Goal: Communication & Community: Answer question/provide support

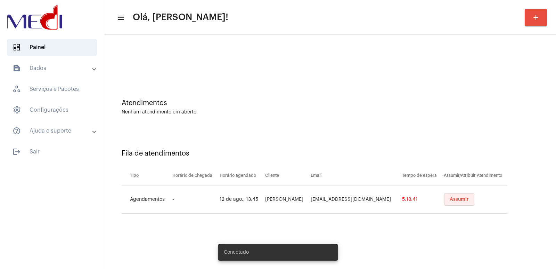
click at [450, 199] on span "Assumir" at bounding box center [459, 199] width 19 height 5
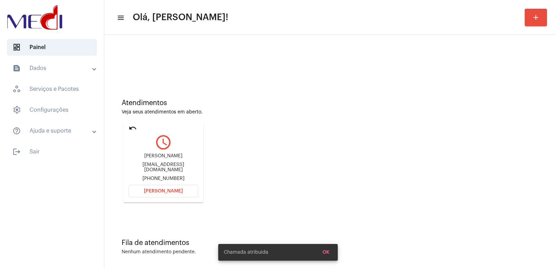
click at [147, 158] on div "[PERSON_NAME]" at bounding box center [163, 155] width 69 height 5
click at [152, 157] on div "Enzo J Larini" at bounding box center [163, 155] width 69 height 5
copy div "Enzo J Larini"
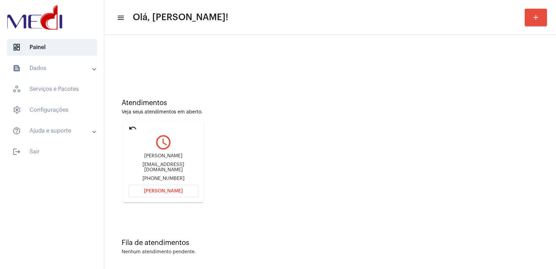
click at [160, 169] on div "larinienzo@gmail.com" at bounding box center [163, 167] width 69 height 10
click at [160, 167] on div "larinienzo@gmail.com" at bounding box center [163, 167] width 69 height 10
copy div "larinienzo@gmail.com"
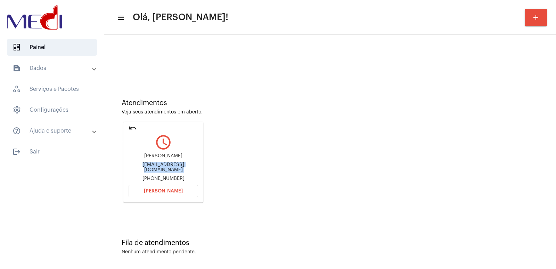
click at [134, 128] on mat-icon "undo" at bounding box center [133, 128] width 8 height 8
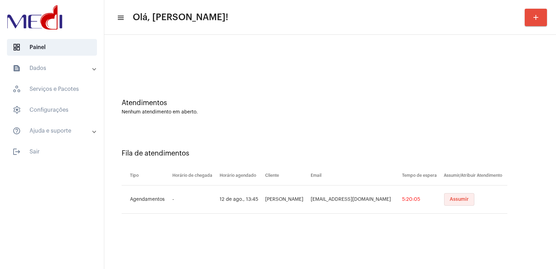
click at [450, 198] on span "Assumir" at bounding box center [459, 199] width 19 height 5
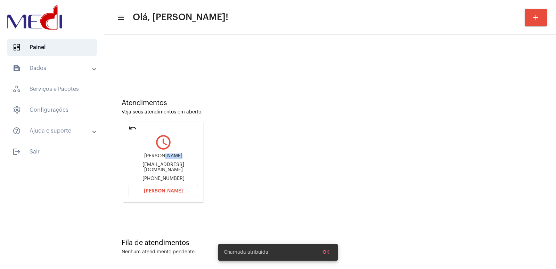
drag, startPoint x: 164, startPoint y: 159, endPoint x: 182, endPoint y: 159, distance: 17.7
click at [182, 158] on div "[PERSON_NAME]" at bounding box center [163, 155] width 69 height 5
copy div "Larini"
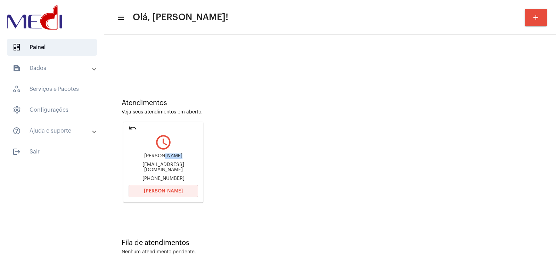
click at [165, 187] on button "[PERSON_NAME]" at bounding box center [163, 191] width 69 height 13
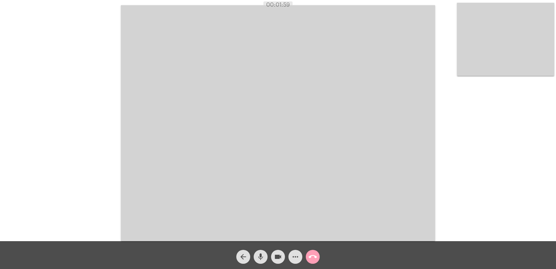
click at [311, 254] on mat-icon "call_end" at bounding box center [313, 256] width 8 height 8
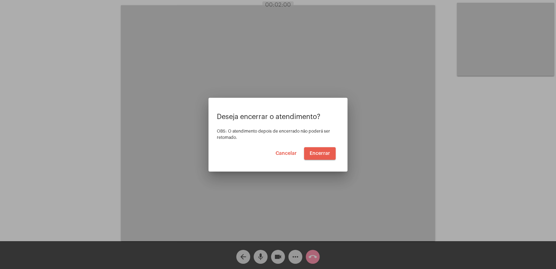
click at [320, 154] on span "Encerrar" at bounding box center [320, 153] width 21 height 5
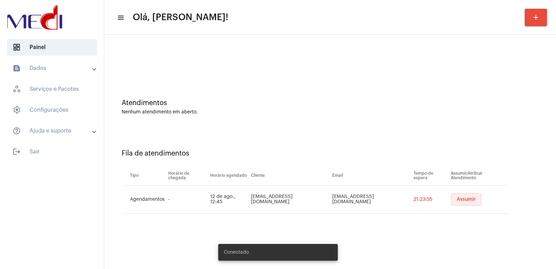
click at [457, 199] on span "Assumir" at bounding box center [466, 199] width 19 height 5
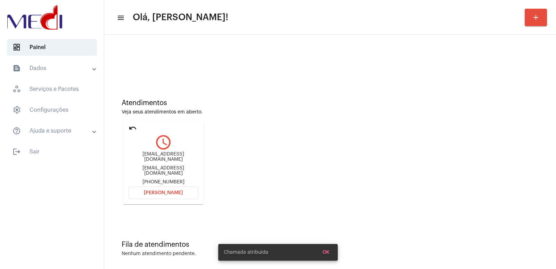
click at [164, 168] on div "[EMAIL_ADDRESS][DOMAIN_NAME]" at bounding box center [163, 170] width 69 height 10
copy div "[EMAIL_ADDRESS][DOMAIN_NAME]"
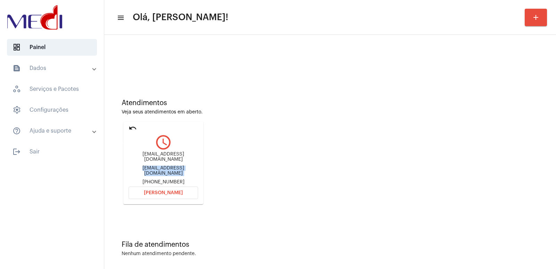
click at [136, 124] on mat-icon "undo" at bounding box center [133, 128] width 8 height 8
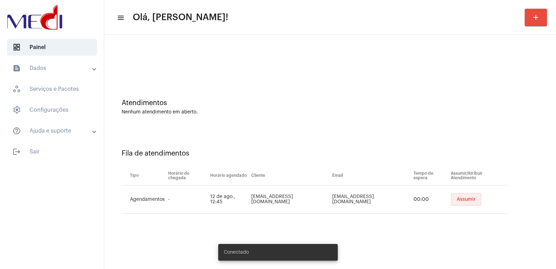
click at [451, 205] on button "Assumir" at bounding box center [466, 199] width 30 height 13
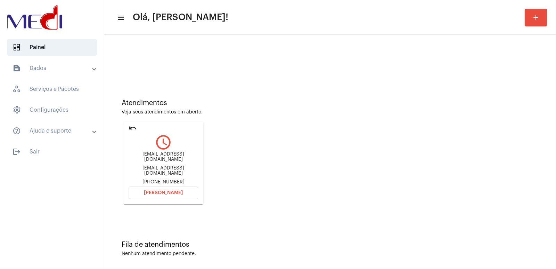
drag, startPoint x: 380, startPoint y: 127, endPoint x: 353, endPoint y: 117, distance: 29.0
click at [372, 121] on div "Atendimentos Veja seus atendimentos em aberto. undo query_builder [EMAIL_ADDRES…" at bounding box center [330, 148] width 445 height 141
click at [162, 190] on span "[PERSON_NAME]" at bounding box center [163, 192] width 39 height 5
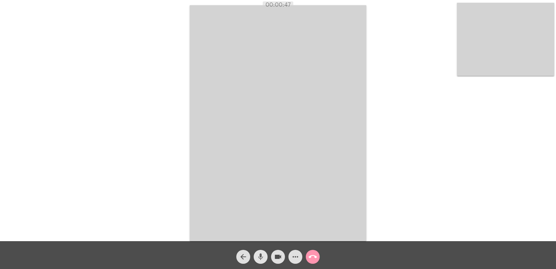
click at [261, 255] on mat-icon "mic" at bounding box center [260, 256] width 8 height 8
click at [275, 257] on mat-icon "videocam" at bounding box center [278, 256] width 8 height 8
drag, startPoint x: 255, startPoint y: 255, endPoint x: 261, endPoint y: 255, distance: 5.3
click at [256, 255] on button "mic_off" at bounding box center [261, 256] width 14 height 14
click at [275, 256] on mat-icon "videocam_off" at bounding box center [278, 256] width 8 height 8
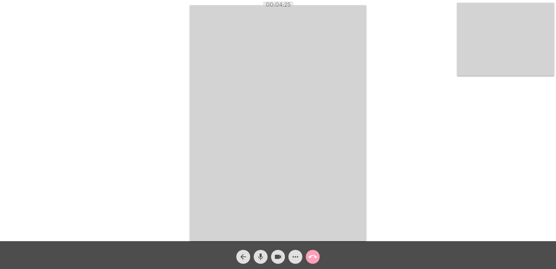
click at [313, 255] on mat-icon "call_end" at bounding box center [313, 256] width 8 height 8
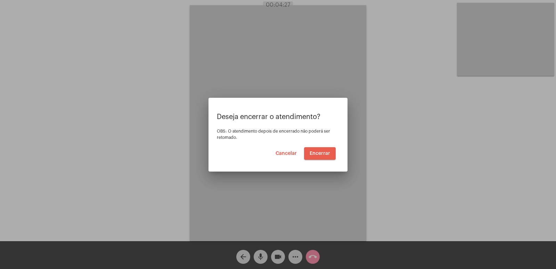
click at [323, 151] on span "Encerrar" at bounding box center [320, 153] width 21 height 5
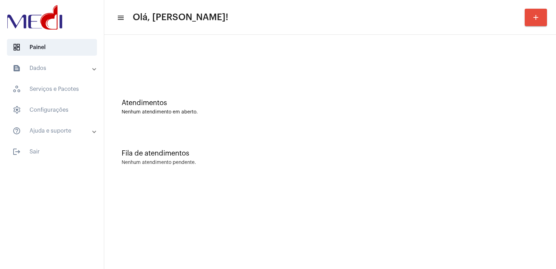
click at [349, 219] on mat-sidenav-content "menu Olá, Vivian! add Atendimentos Nenhum atendimento em aberto. Fila de atendi…" at bounding box center [330, 134] width 452 height 269
click at [398, 149] on div "Fila de atendimentos" at bounding box center [330, 153] width 417 height 8
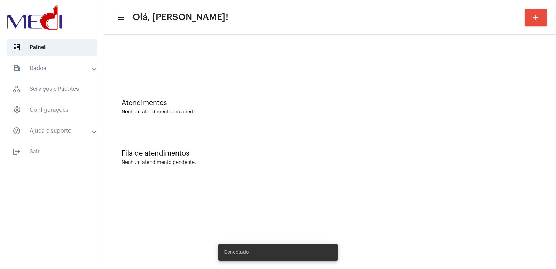
drag, startPoint x: 459, startPoint y: 174, endPoint x: 451, endPoint y: 170, distance: 8.7
click at [457, 173] on div "Fila de atendimentos Nenhum atendimento pendente." at bounding box center [330, 154] width 445 height 50
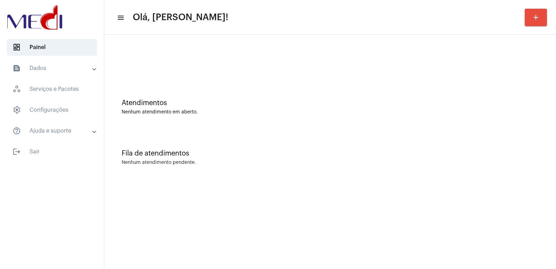
click at [395, 153] on div "Fila de atendimentos" at bounding box center [330, 153] width 417 height 8
click at [386, 58] on div at bounding box center [330, 58] width 445 height 40
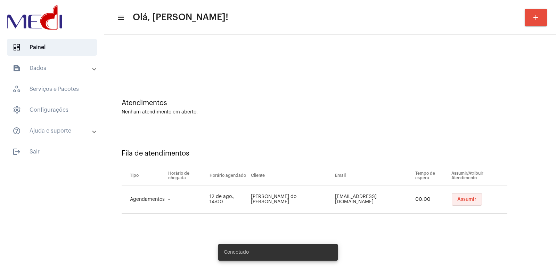
click at [469, 193] on button "Assumir" at bounding box center [467, 199] width 30 height 13
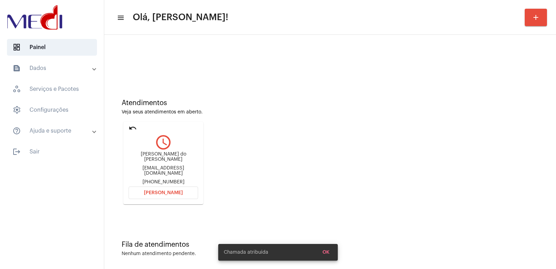
click at [162, 156] on div "Beatriz Godoy do nascimento" at bounding box center [163, 156] width 69 height 10
click at [161, 157] on div "Beatriz Godoy do nascimento" at bounding box center [163, 156] width 69 height 10
click at [161, 157] on div "[PERSON_NAME] do [PERSON_NAME]" at bounding box center [163, 156] width 69 height 10
click at [161, 157] on div "Beatriz Godoy do nascimento" at bounding box center [163, 156] width 69 height 10
copy div "Beatriz Godoy do nascimento"
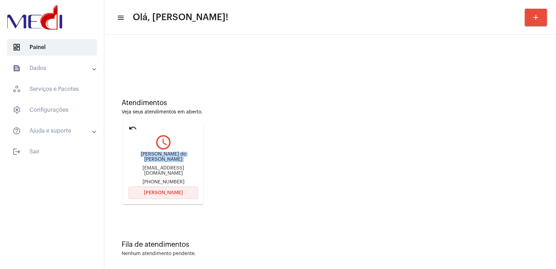
click at [172, 190] on span "Abrir Chamada" at bounding box center [163, 192] width 39 height 5
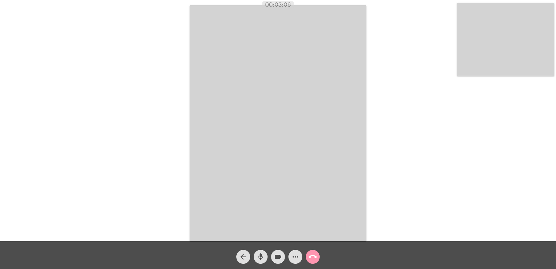
click at [310, 251] on span "call_end" at bounding box center [313, 256] width 8 height 14
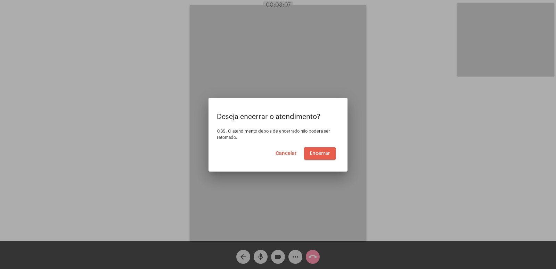
click at [315, 153] on span "Encerrar" at bounding box center [320, 153] width 21 height 5
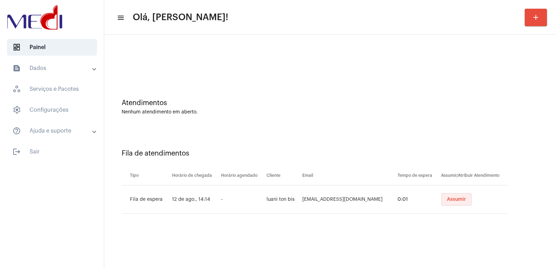
drag, startPoint x: 445, startPoint y: 201, endPoint x: 437, endPoint y: 203, distance: 7.9
click at [447, 201] on span "Assumir" at bounding box center [456, 199] width 19 height 5
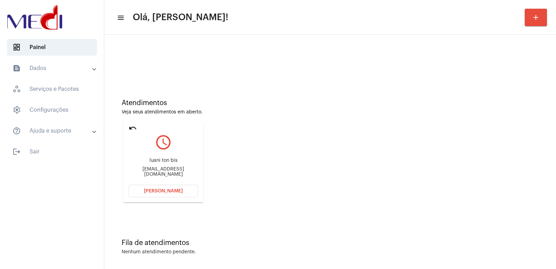
click at [159, 162] on div "luani ton bis" at bounding box center [163, 160] width 69 height 5
copy div "luani ton bis"
click at [162, 183] on mat-card "undo query_builder luani ton bis luaniton@gmail.com Abrir Chamada" at bounding box center [163, 162] width 80 height 81
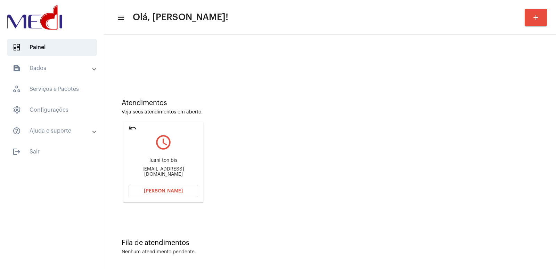
click at [161, 187] on button "[PERSON_NAME]" at bounding box center [163, 191] width 69 height 13
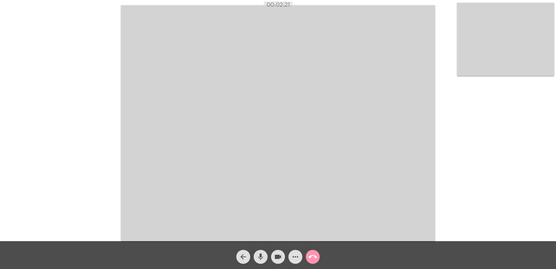
click at [401, 244] on div "arrow_back mic videocam more_horiz call_end" at bounding box center [278, 255] width 556 height 28
click at [179, 65] on video at bounding box center [278, 123] width 314 height 236
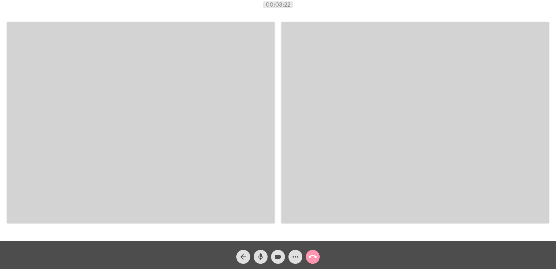
click at [214, 200] on video at bounding box center [141, 122] width 268 height 200
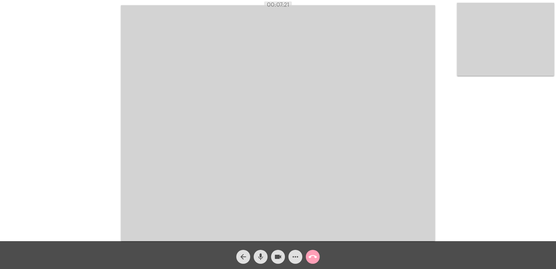
click at [316, 254] on mat-icon "call_end" at bounding box center [313, 256] width 8 height 8
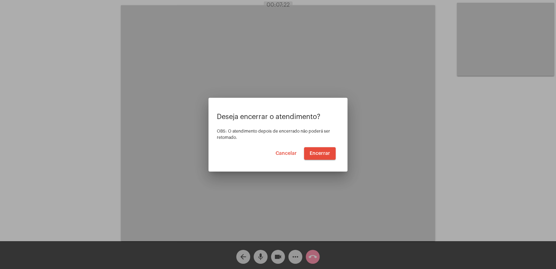
click at [320, 146] on div "Deseja encerrar o atendimento? OBS: O atendimento depois de encerrado não poder…" at bounding box center [278, 136] width 122 height 47
click at [320, 151] on span "Encerrar" at bounding box center [320, 153] width 21 height 5
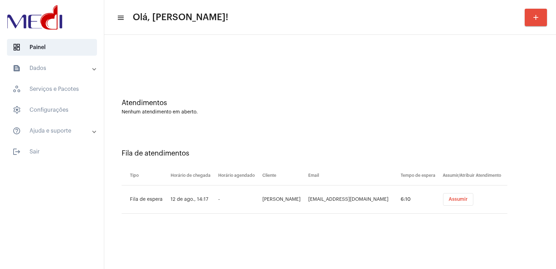
click at [464, 198] on span "Assumir" at bounding box center [458, 199] width 19 height 5
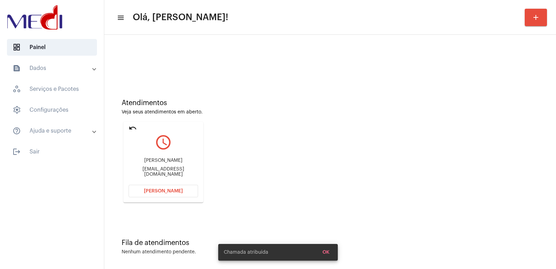
click at [151, 162] on div "Inalda Tavares de Aquino" at bounding box center [163, 160] width 69 height 5
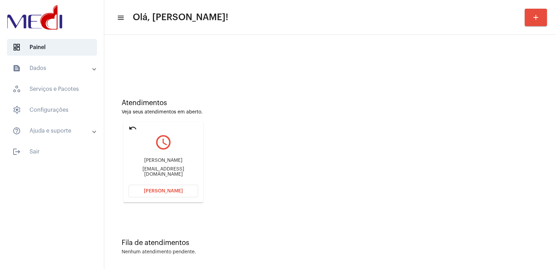
click at [151, 162] on div "Inalda Tavares de Aquino" at bounding box center [163, 160] width 69 height 5
copy div "Inalda Tavares de Aquino"
click at [170, 187] on button "[PERSON_NAME]" at bounding box center [163, 191] width 69 height 13
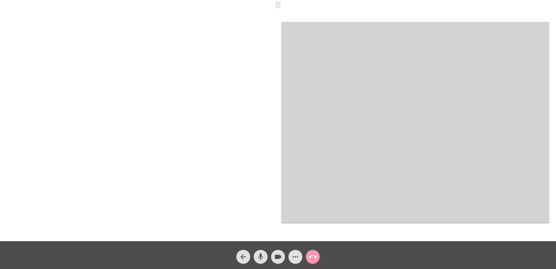
click at [258, 87] on div at bounding box center [141, 122] width 268 height 239
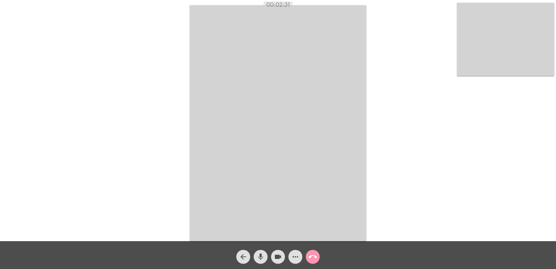
click at [317, 256] on button "call_end" at bounding box center [313, 256] width 14 height 14
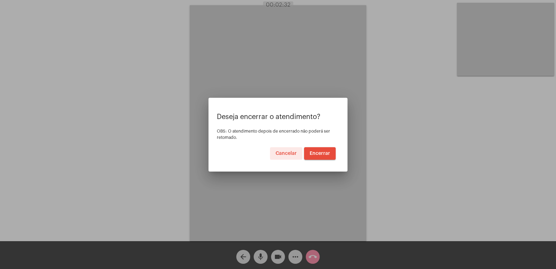
click at [325, 154] on span "Encerrar" at bounding box center [320, 153] width 21 height 5
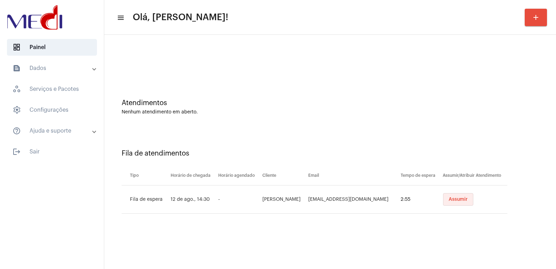
click at [451, 195] on button "Assumir" at bounding box center [458, 199] width 30 height 13
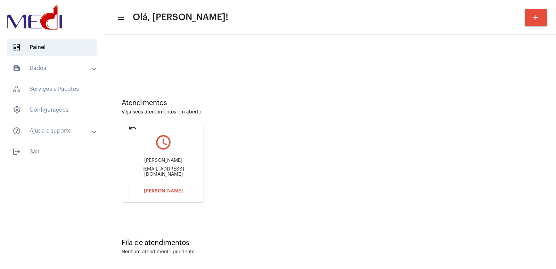
click at [169, 162] on div "[PERSON_NAME]" at bounding box center [163, 160] width 69 height 5
copy div "[PERSON_NAME]"
click at [145, 196] on button "[PERSON_NAME]" at bounding box center [163, 191] width 69 height 13
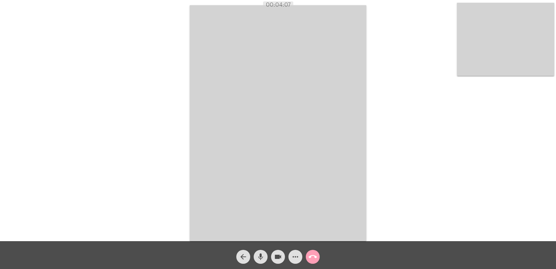
click at [313, 254] on mat-icon "call_end" at bounding box center [313, 256] width 8 height 8
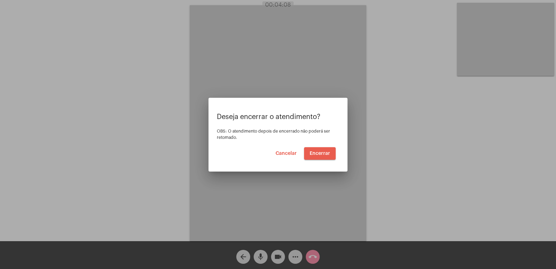
click at [323, 152] on span "Encerrar" at bounding box center [320, 153] width 21 height 5
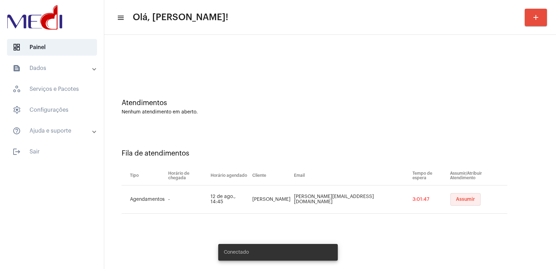
click at [469, 196] on button "Assumir" at bounding box center [465, 199] width 30 height 13
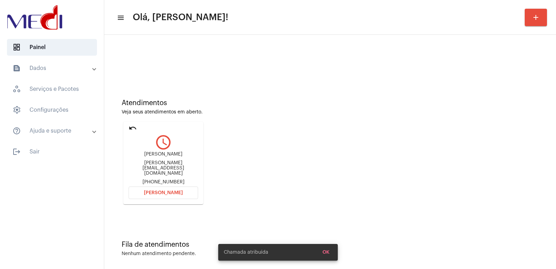
click at [161, 155] on div "[PERSON_NAME] [PERSON_NAME][EMAIL_ADDRESS][DOMAIN_NAME] [PHONE_NUMBER]" at bounding box center [163, 167] width 69 height 33
copy div "[PERSON_NAME]"
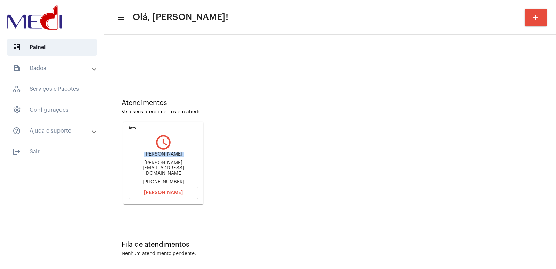
click at [156, 195] on button "[PERSON_NAME]" at bounding box center [163, 192] width 69 height 13
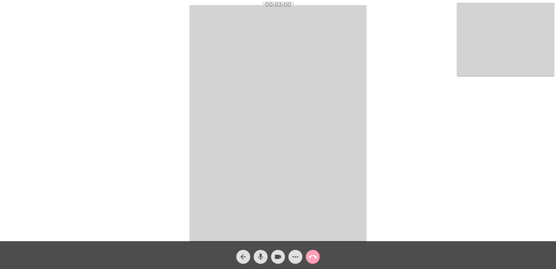
click at [312, 254] on mat-icon "call_end" at bounding box center [313, 256] width 8 height 8
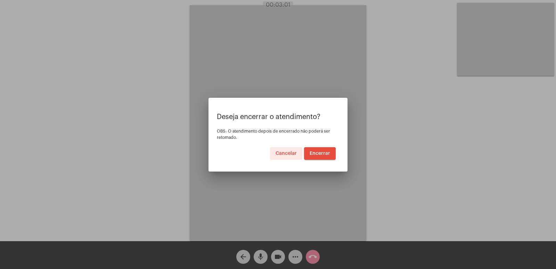
drag, startPoint x: 314, startPoint y: 150, endPoint x: 174, endPoint y: 60, distance: 166.8
click at [314, 151] on span "Encerrar" at bounding box center [320, 153] width 21 height 5
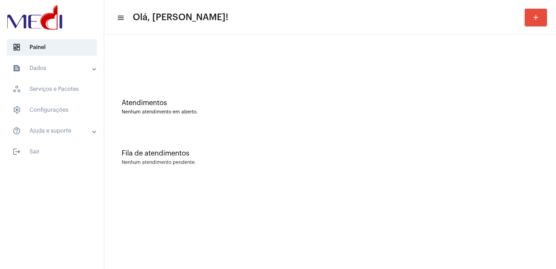
click at [359, 141] on div "Fila de atendimentos Nenhum atendimento pendente." at bounding box center [330, 154] width 445 height 50
click at [173, 239] on mat-sidenav-content "menu Olá, [PERSON_NAME]! add Atendimentos Nenhum atendimento em aberto. Fila de…" at bounding box center [330, 134] width 452 height 269
click at [516, 145] on div "Fila de atendimentos Nenhum atendimento pendente." at bounding box center [330, 154] width 445 height 50
drag, startPoint x: 0, startPoint y: 0, endPoint x: 442, endPoint y: 204, distance: 486.8
click at [442, 204] on mat-sidenav-content "menu Olá, Vivian! add Atendimentos Nenhum atendimento em aberto. Fila de atendi…" at bounding box center [330, 134] width 452 height 269
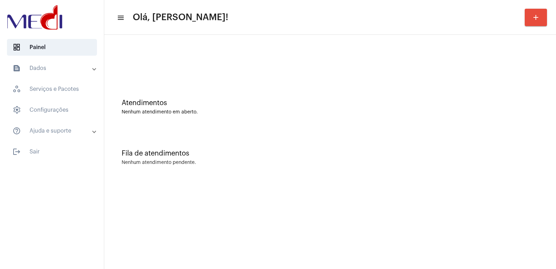
click at [463, 203] on mat-sidenav-content "menu Olá, Vivian! add Atendimentos Nenhum atendimento em aberto. Fila de atendi…" at bounding box center [330, 134] width 452 height 269
click at [463, 198] on mat-sidenav-content "menu Olá, Vivian! add Atendimentos Nenhum atendimento em aberto. Fila de atendi…" at bounding box center [330, 134] width 452 height 269
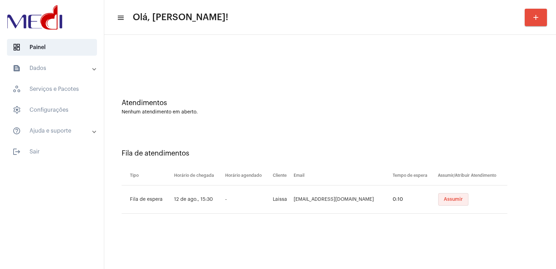
click at [453, 193] on button "Assumir" at bounding box center [453, 199] width 30 height 13
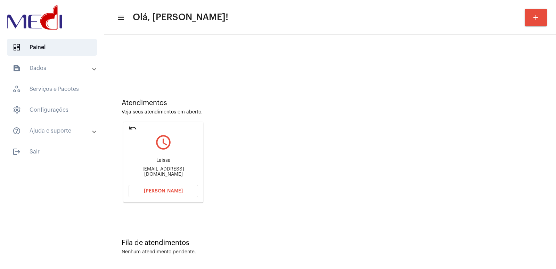
scroll to position [3, 0]
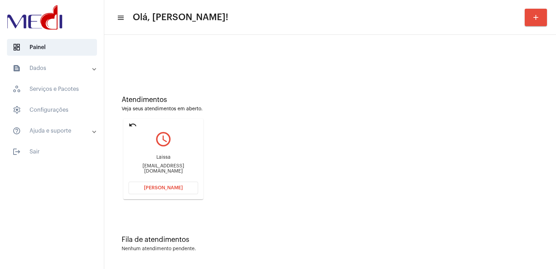
drag, startPoint x: 450, startPoint y: 200, endPoint x: 219, endPoint y: 282, distance: 245.6
click at [159, 163] on div "Laissa L.bovolentapersonal@outlook.com" at bounding box center [163, 163] width 69 height 31
click at [159, 170] on div "L.bovolentapersonal@outlook.com" at bounding box center [163, 168] width 69 height 10
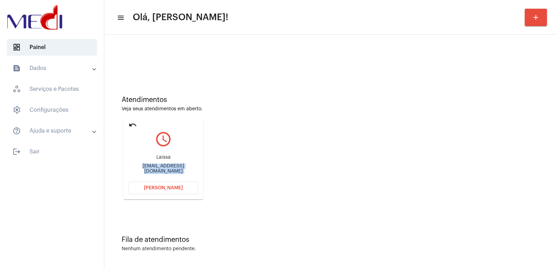
copy mat-card-content "L.bovolentapersonal@outlook.com Abrir Chamada"
click at [169, 184] on button "Abrir Chamada" at bounding box center [163, 187] width 69 height 13
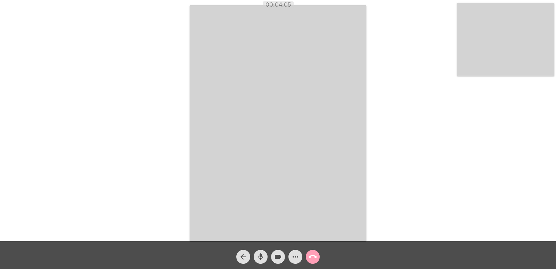
click at [315, 253] on mat-icon "call_end" at bounding box center [313, 256] width 8 height 8
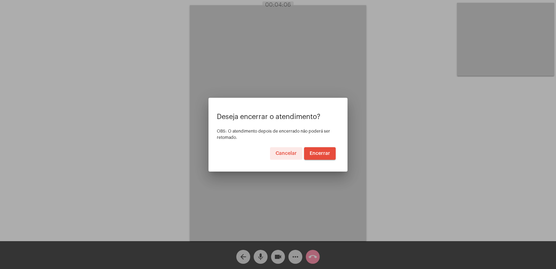
click at [316, 151] on span "Encerrar" at bounding box center [320, 153] width 21 height 5
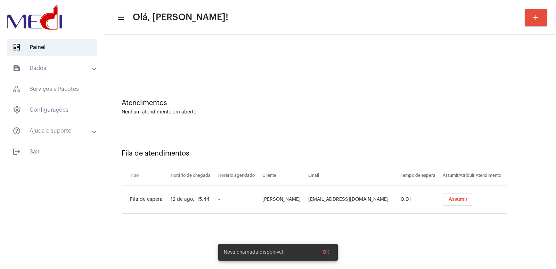
click at [452, 191] on td "Assumir" at bounding box center [474, 199] width 66 height 28
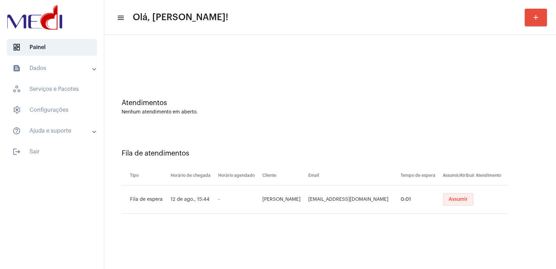
click at [451, 195] on button "Assumir" at bounding box center [458, 199] width 30 height 13
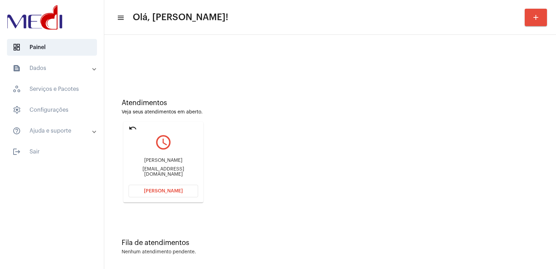
click at [156, 173] on div "Juh.cassia@hotmail.com" at bounding box center [163, 171] width 69 height 10
copy mat-card-content "Juh.cassia@hotmail.com Abrir Chamada"
click at [177, 188] on button "Abrir Chamada" at bounding box center [163, 191] width 69 height 13
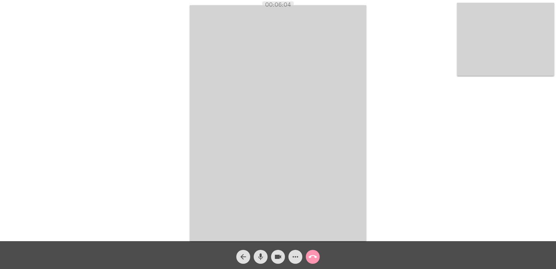
click at [314, 254] on mat-icon "call_end" at bounding box center [313, 256] width 8 height 8
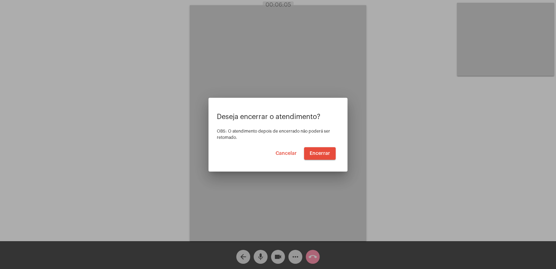
click at [315, 160] on mat-dialog-container "Deseja encerrar o atendimento? OBS: O atendimento depois de encerrado não poder…" at bounding box center [277, 135] width 139 height 74
click at [316, 155] on span "Encerrar" at bounding box center [320, 153] width 21 height 5
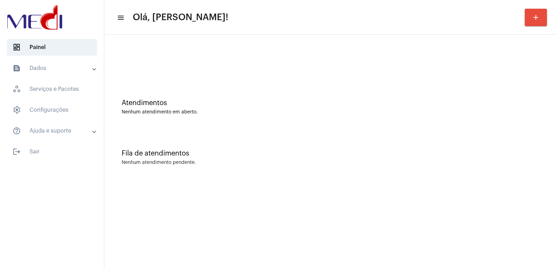
click at [69, 70] on mat-panel-title "text_snippet_outlined Dados" at bounding box center [53, 68] width 80 height 8
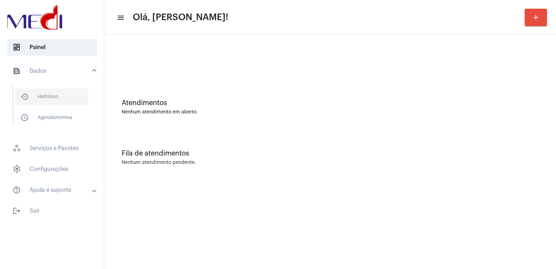
click at [66, 94] on span "history_outlined Histórico" at bounding box center [51, 96] width 73 height 17
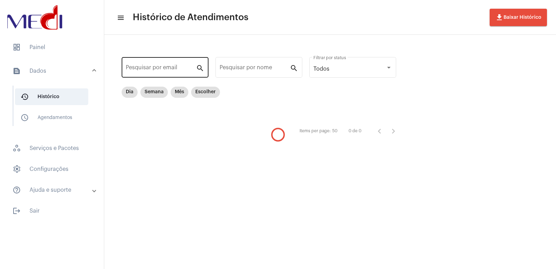
click at [152, 67] on input "Pesquisar por email" at bounding box center [161, 69] width 70 height 6
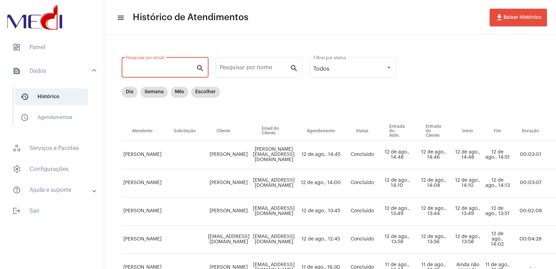
paste input "maedogilcelio@gmail.com"
type input "maedogilcelio@gmail.com"
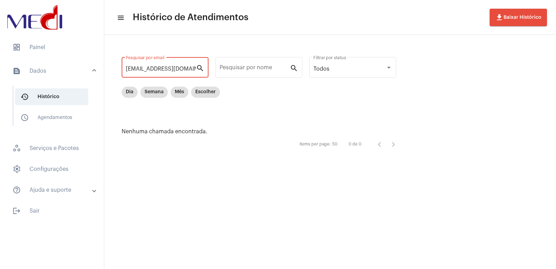
drag, startPoint x: 196, startPoint y: 66, endPoint x: 35, endPoint y: 83, distance: 161.1
click at [38, 83] on mat-sidenav-container "dashboard Painel text_snippet_outlined Dados history_outlined Histórico schedul…" at bounding box center [278, 134] width 556 height 269
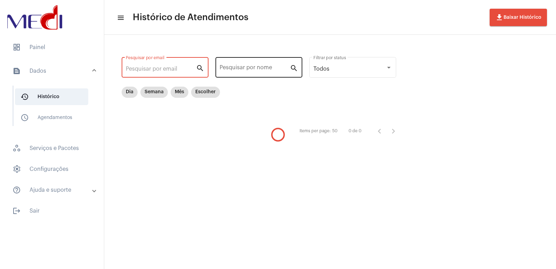
click at [241, 68] on input "Pesquisar por nome" at bounding box center [255, 69] width 70 height 6
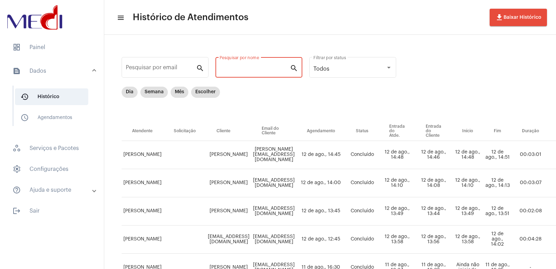
paste input "maedogilcelio@gmail.com"
type input "maedogilcelio@gmail.com"
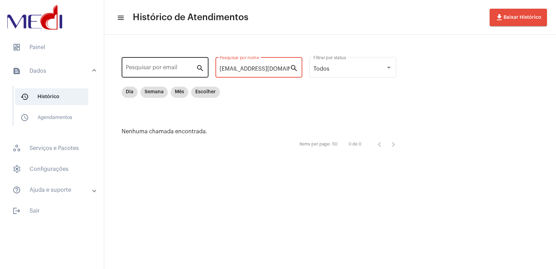
drag, startPoint x: 287, startPoint y: 68, endPoint x: 147, endPoint y: 56, distance: 140.2
click at [177, 61] on div "Pesquisar por email search maedogilcelio@gmail.com Pesquisar por nome search To…" at bounding box center [262, 103] width 302 height 123
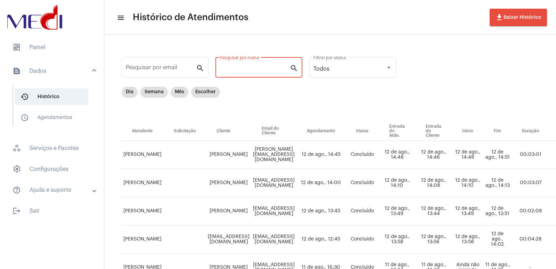
paste input "MARIA DO CARMO DE SOUZA"
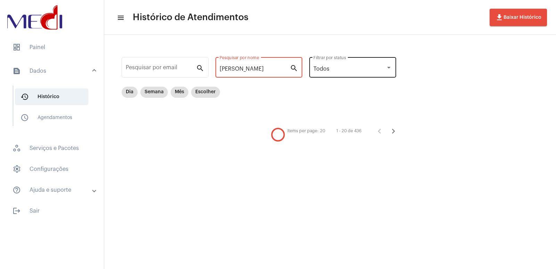
drag, startPoint x: 231, startPoint y: 67, endPoint x: 331, endPoint y: 66, distance: 99.7
click at [329, 67] on div "Pesquisar por email search MARIA DO CARMO DE SOUZA Pesquisar por nome search To…" at bounding box center [262, 96] width 302 height 109
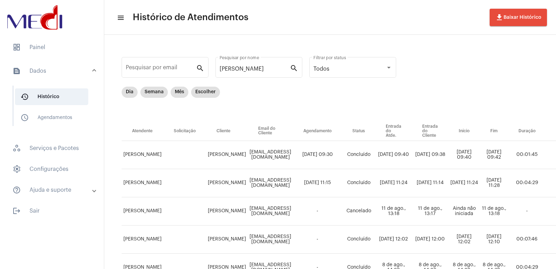
click at [312, 108] on div "Dia Semana Mês Escolher" at bounding box center [363, 104] width 483 height 35
click at [260, 79] on div "MARIA Pesquisar por nome search" at bounding box center [258, 71] width 87 height 28
click at [253, 70] on input "MARIA" at bounding box center [255, 69] width 70 height 6
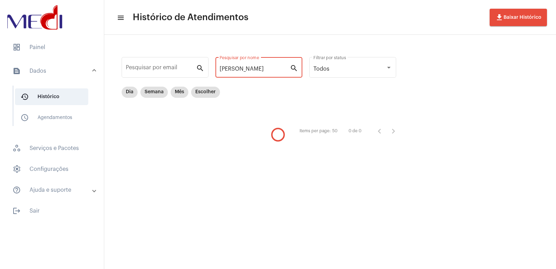
type input "MARIA DO C"
drag, startPoint x: 276, startPoint y: 70, endPoint x: 116, endPoint y: 84, distance: 160.1
click at [116, 84] on div "Pesquisar por email search MARIA DO C Pesquisar por nome search Todos Filtrar p…" at bounding box center [262, 103] width 302 height 123
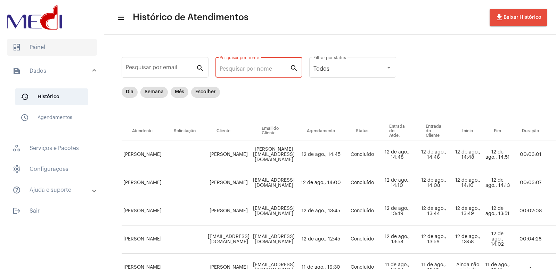
click at [39, 45] on span "dashboard Painel" at bounding box center [52, 47] width 90 height 17
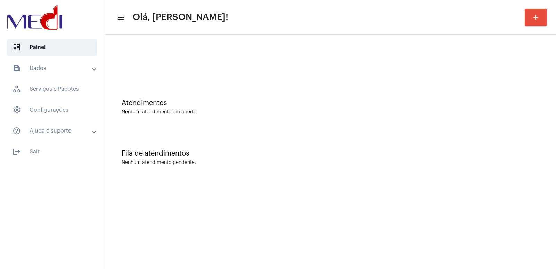
click at [58, 60] on mat-expansion-panel-header "text_snippet_outlined Dados" at bounding box center [54, 68] width 100 height 17
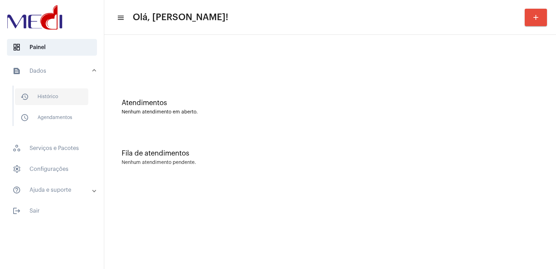
click at [61, 99] on span "history_outlined Histórico" at bounding box center [51, 96] width 73 height 17
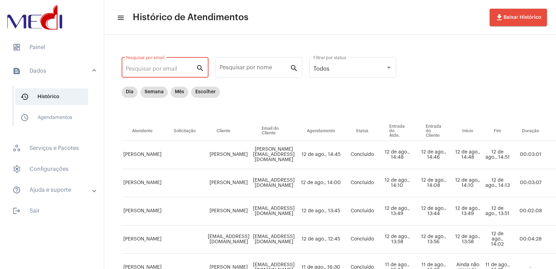
click at [158, 66] on input "Pesquisar por email" at bounding box center [161, 69] width 70 height 6
paste input "peressa1234@gmail.com"
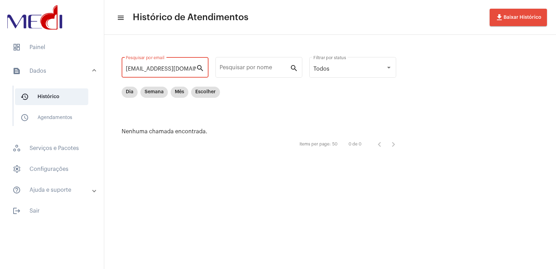
type input "peressa1234@gmail.com"
click at [239, 68] on input "Pesquisar por nome" at bounding box center [255, 69] width 70 height 6
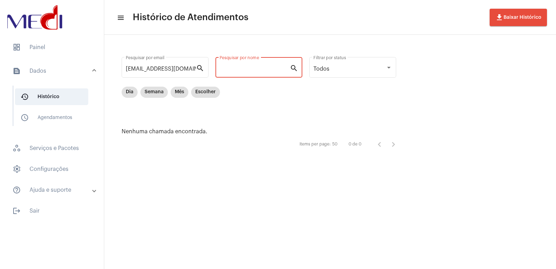
paste input "VANESSA CAVALARO PERESSIN"
type input "VANESSA CAVALARO PERESSIN"
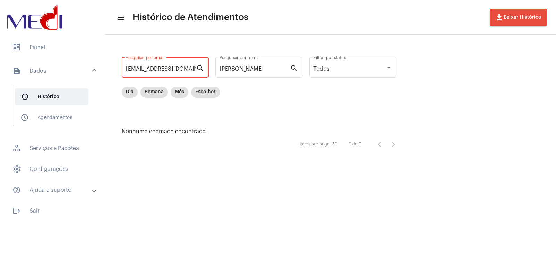
drag, startPoint x: 192, startPoint y: 69, endPoint x: 0, endPoint y: 78, distance: 192.3
click at [0, 79] on mat-sidenav-container "dashboard Painel text_snippet_outlined Dados history_outlined Histórico schedul…" at bounding box center [278, 134] width 556 height 269
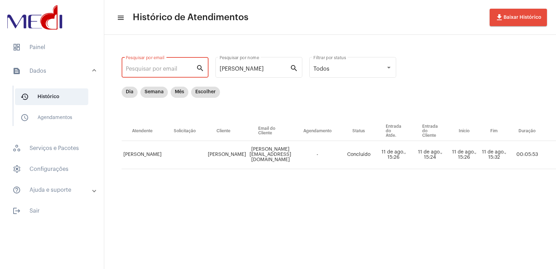
click at [293, 159] on td "Vanessa.cavalaro@outlook.com" at bounding box center [270, 155] width 45 height 28
click at [230, 162] on td "Vanessa Cavalaro Peressin" at bounding box center [227, 155] width 42 height 28
click at [238, 159] on td "Vanessa Cavalaro Peressin" at bounding box center [227, 155] width 42 height 28
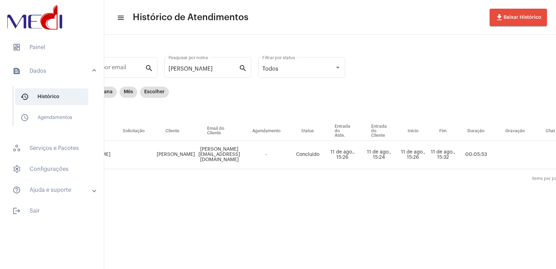
scroll to position [0, 42]
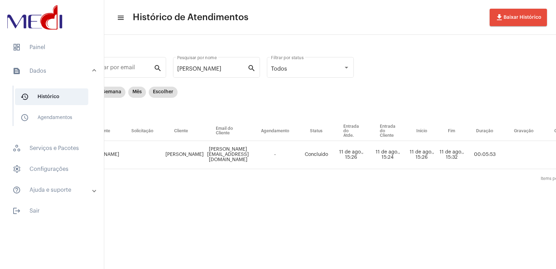
click at [378, 97] on div "Dia Semana Mês Escolher" at bounding box center [320, 104] width 483 height 35
click at [19, 46] on span "dashboard" at bounding box center [17, 47] width 8 height 8
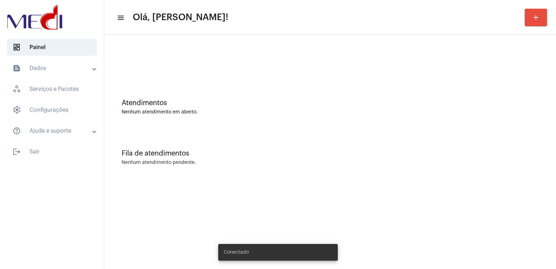
click at [47, 68] on mat-panel-title "text_snippet_outlined Dados" at bounding box center [53, 68] width 80 height 8
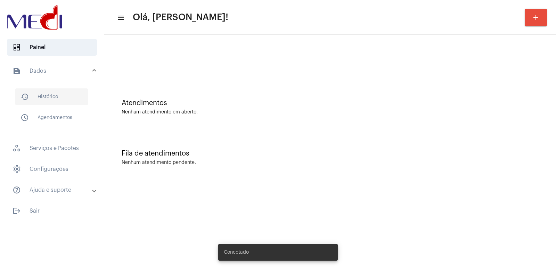
click at [50, 91] on span "history_outlined Histórico" at bounding box center [51, 96] width 73 height 17
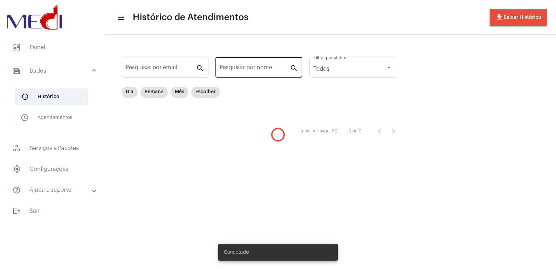
click at [232, 64] on div "Pesquisar por nome" at bounding box center [255, 67] width 70 height 22
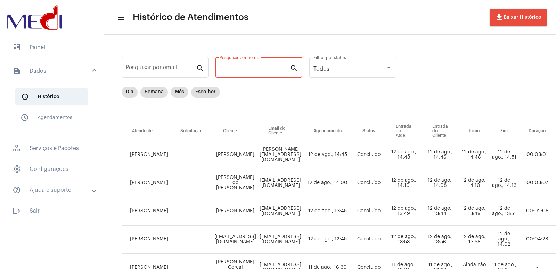
paste input "[PERSON_NAME] DAS [PERSON_NAME]"
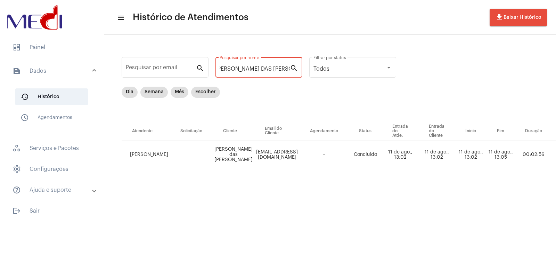
type input "[PERSON_NAME] DAS [PERSON_NAME]"
click at [396, 108] on div "Dia Semana Mês Escolher" at bounding box center [363, 104] width 483 height 35
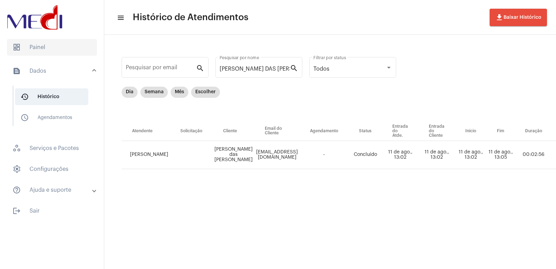
click at [47, 49] on span "dashboard Painel" at bounding box center [52, 47] width 90 height 17
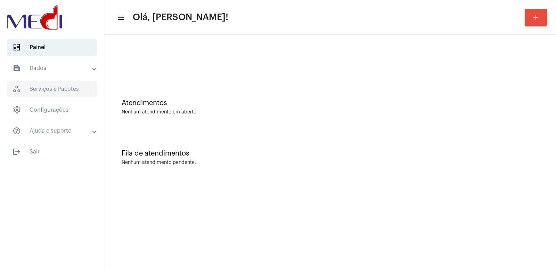
click at [30, 82] on span "workspaces_outlined Serviços e Pacotes" at bounding box center [52, 89] width 90 height 17
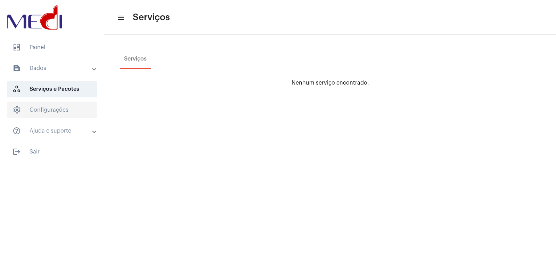
click at [30, 105] on span "settings Configurações" at bounding box center [52, 109] width 90 height 17
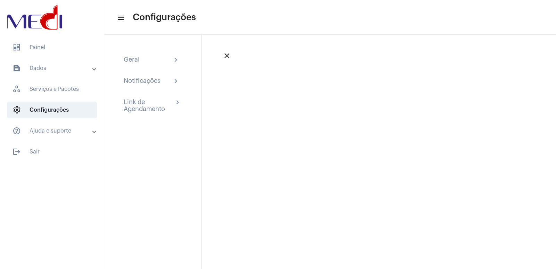
click at [39, 69] on mat-panel-title "text_snippet_outlined Dados" at bounding box center [53, 68] width 80 height 8
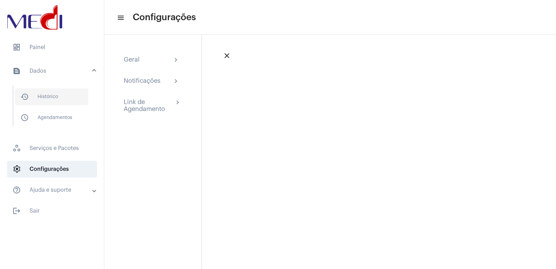
click at [43, 91] on span "history_outlined Histórico" at bounding box center [51, 96] width 73 height 17
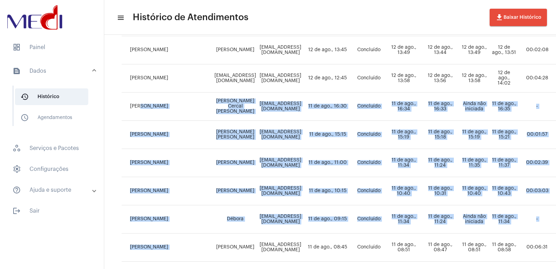
drag, startPoint x: 146, startPoint y: 263, endPoint x: 218, endPoint y: 262, distance: 71.2
click at [218, 262] on tbody "Vivian Gonçalves Guilherme Henrique guilhermehn.galvao@hotmail.com 12 de ago., …" at bounding box center [409, 261] width 575 height 563
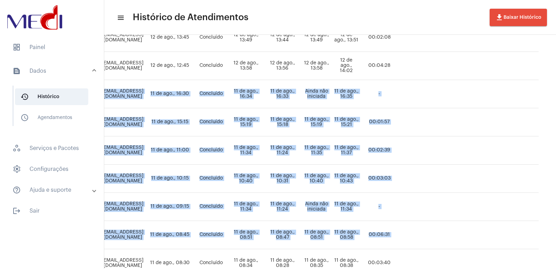
click at [439, 179] on td at bounding box center [454, 178] width 30 height 28
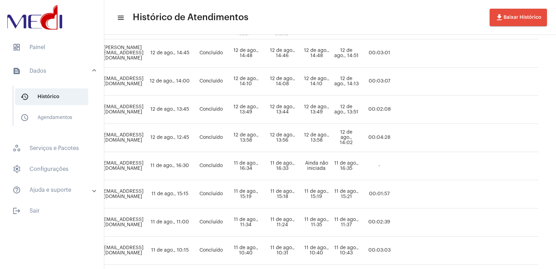
scroll to position [0, 216]
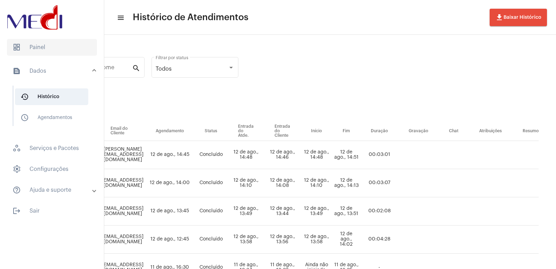
click at [49, 40] on span "dashboard Painel" at bounding box center [52, 47] width 90 height 17
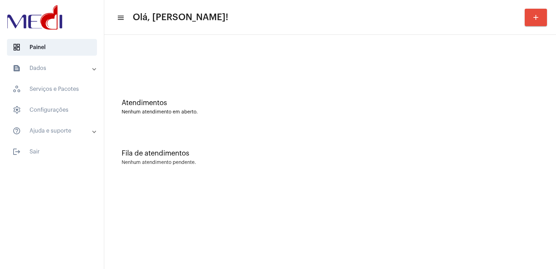
click at [401, 164] on div "Nenhum atendimento pendente." at bounding box center [330, 162] width 417 height 5
drag, startPoint x: 109, startPoint y: 95, endPoint x: 235, endPoint y: 122, distance: 128.4
click at [235, 121] on div "Atendimentos Nenhum atendimento em aberto." at bounding box center [330, 103] width 445 height 50
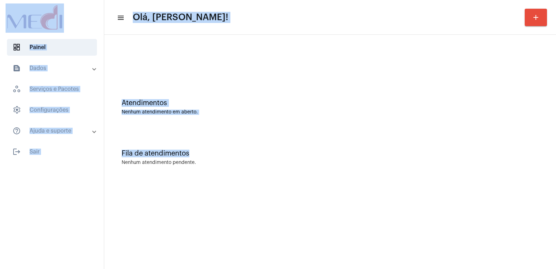
drag, startPoint x: 216, startPoint y: 145, endPoint x: 0, endPoint y: 15, distance: 251.5
click at [0, 15] on mat-sidenav-container "dashboard Painel text_snippet_outlined Dados history_outlined Histórico schedul…" at bounding box center [278, 134] width 556 height 269
click at [219, 63] on div at bounding box center [330, 61] width 417 height 5
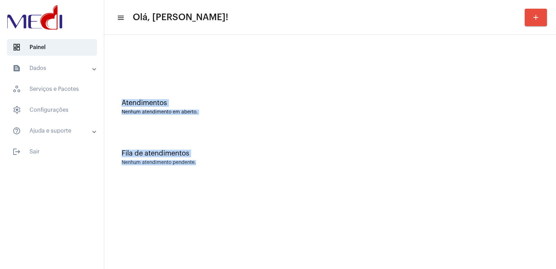
drag, startPoint x: 199, startPoint y: 162, endPoint x: 309, endPoint y: 174, distance: 111.2
click at [316, 185] on mat-sidenav-content "menu Olá, [PERSON_NAME]! add Atendimentos Nenhum atendimento em aberto. Fila de…" at bounding box center [330, 134] width 452 height 269
click at [215, 178] on div "Fila de atendimentos Nenhum atendimento pendente." at bounding box center [330, 154] width 445 height 50
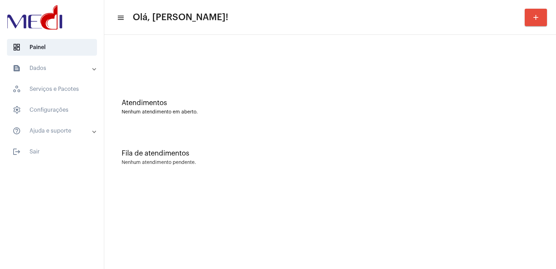
click at [215, 175] on div "Fila de atendimentos Nenhum atendimento pendente." at bounding box center [330, 154] width 445 height 50
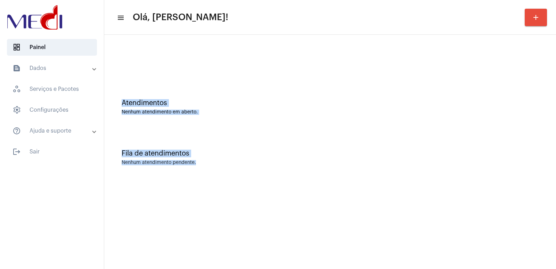
drag, startPoint x: 123, startPoint y: 99, endPoint x: 210, endPoint y: 174, distance: 114.8
click at [210, 174] on div "Atendimentos Nenhum atendimento em aberto. Fila de atendimentos Nenhum atendime…" at bounding box center [330, 108] width 445 height 141
click at [210, 174] on div "Fila de atendimentos Nenhum atendimento pendente." at bounding box center [330, 154] width 445 height 50
drag, startPoint x: 117, startPoint y: 92, endPoint x: 175, endPoint y: 123, distance: 65.1
click at [220, 164] on div "Atendimentos Nenhum atendimento em aberto. Fila de atendimentos Nenhum atendime…" at bounding box center [330, 108] width 445 height 141
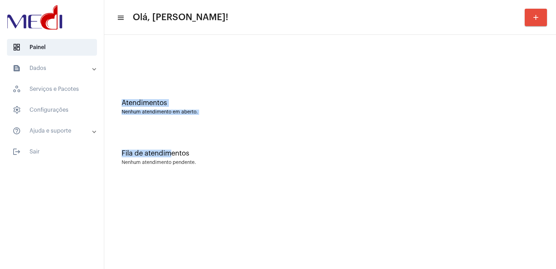
drag, startPoint x: 134, startPoint y: 70, endPoint x: 167, endPoint y: 130, distance: 68.4
click at [169, 133] on div "Atendimentos Nenhum atendimento em aberto. Fila de atendimentos Nenhum atendime…" at bounding box center [330, 108] width 445 height 141
click at [255, 144] on div "Fila de atendimentos Nenhum atendimento pendente." at bounding box center [330, 154] width 445 height 50
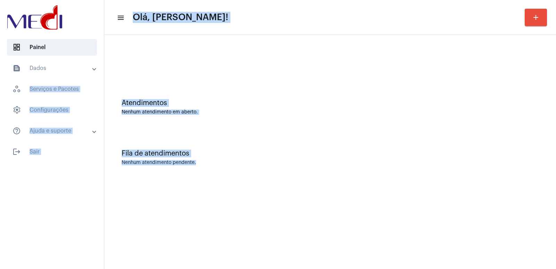
drag, startPoint x: 98, startPoint y: 64, endPoint x: 268, endPoint y: 168, distance: 198.7
click at [268, 168] on mat-sidenav-container "dashboard Painel text_snippet_outlined Dados history_outlined Histórico schedul…" at bounding box center [278, 134] width 556 height 269
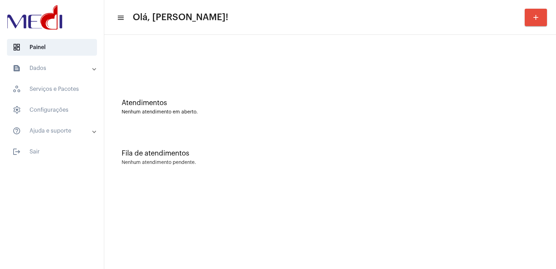
click at [328, 157] on div "Fila de atendimentos Nenhum atendimento pendente." at bounding box center [330, 154] width 445 height 50
drag, startPoint x: 286, startPoint y: 172, endPoint x: 258, endPoint y: 181, distance: 29.0
click at [286, 172] on div "Fila de atendimentos Nenhum atendimento pendente." at bounding box center [330, 154] width 445 height 50
click at [338, 190] on mat-sidenav-content "menu Olá, [PERSON_NAME]! add Atendimentos Nenhum atendimento em aberto. Fila de…" at bounding box center [330, 134] width 452 height 269
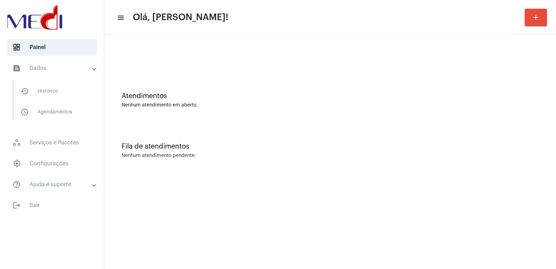
click at [226, 178] on mat-sidenav-content "menu Olá, [PERSON_NAME]! add Atendimentos Nenhum atendimento em aberto. Fila de…" at bounding box center [330, 134] width 452 height 269
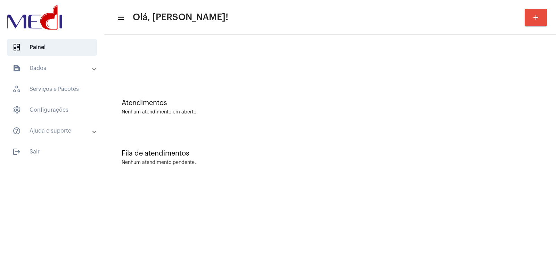
click at [375, 180] on div "Atendimentos Nenhum atendimento em aberto. Fila de atendimentos Nenhum atendime…" at bounding box center [330, 109] width 452 height 148
click at [385, 172] on div "Fila de atendimentos Nenhum atendimento pendente." at bounding box center [330, 154] width 445 height 50
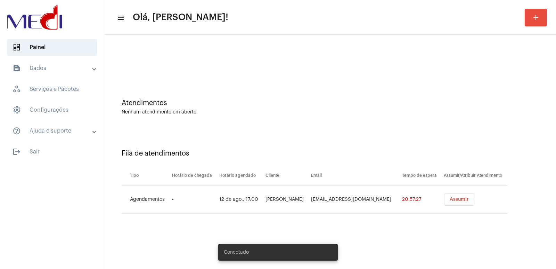
click at [459, 197] on button "Assumir" at bounding box center [459, 199] width 30 height 13
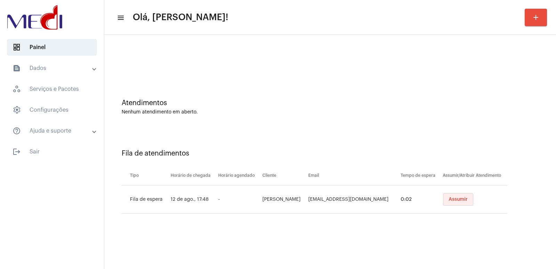
click at [445, 204] on button "Assumir" at bounding box center [458, 199] width 30 height 13
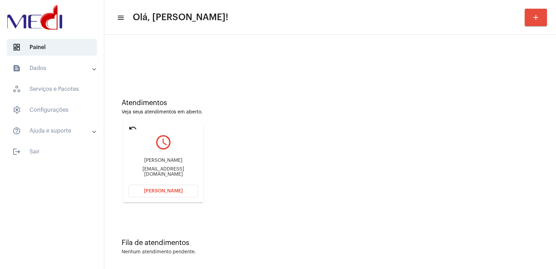
click at [172, 162] on div "Renato Sbampato" at bounding box center [163, 160] width 69 height 5
copy div "Renato Sbampato"
click at [176, 191] on span "Abrir Chamada" at bounding box center [163, 190] width 39 height 5
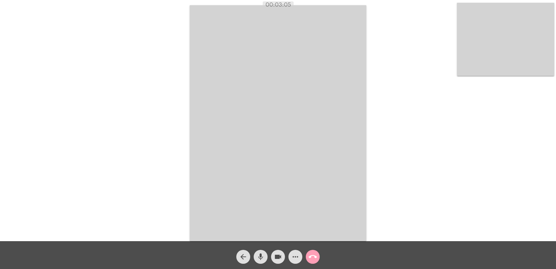
click at [307, 261] on button "call_end" at bounding box center [313, 256] width 14 height 14
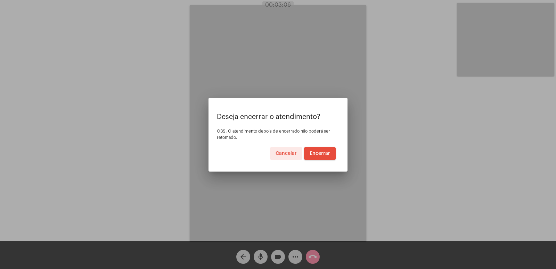
click at [319, 154] on span "Encerrar" at bounding box center [320, 153] width 21 height 5
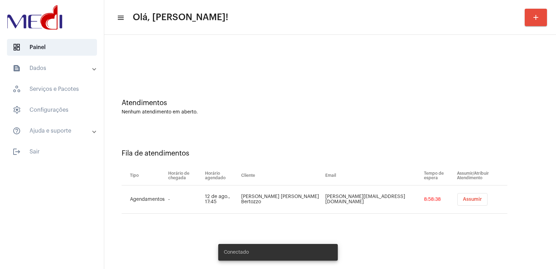
click at [457, 196] on button "Assumir" at bounding box center [472, 199] width 30 height 13
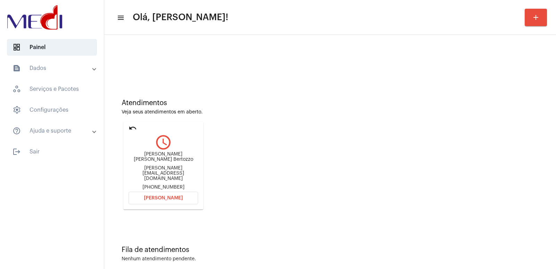
click at [156, 157] on div "[PERSON_NAME] [PERSON_NAME] Bertozzo" at bounding box center [163, 156] width 69 height 10
click at [156, 157] on div "Maria Isabel Bertozzo" at bounding box center [163, 156] width 69 height 10
copy div "Maria Isabel Bertozzo"
click at [164, 195] on span "Abrir Chamada" at bounding box center [163, 197] width 39 height 5
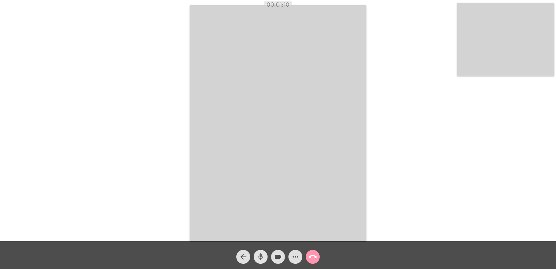
click at [257, 252] on mat-icon "mic" at bounding box center [260, 256] width 8 height 8
click at [274, 255] on mat-icon "videocam" at bounding box center [278, 256] width 8 height 8
click at [259, 250] on span "mic_off" at bounding box center [260, 256] width 8 height 14
click at [279, 252] on span "videocam_off" at bounding box center [278, 256] width 8 height 14
click at [513, 56] on video at bounding box center [505, 39] width 97 height 73
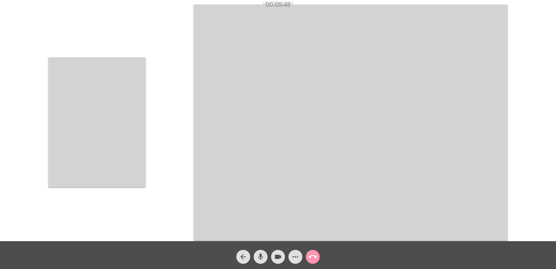
click at [116, 129] on video at bounding box center [96, 122] width 97 height 130
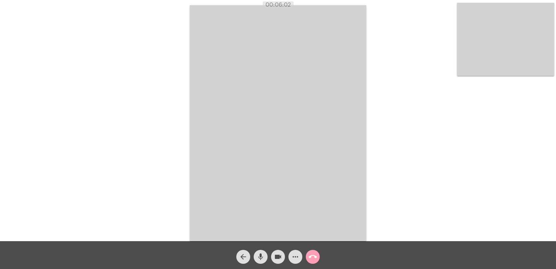
click at [313, 259] on mat-icon "call_end" at bounding box center [313, 256] width 8 height 8
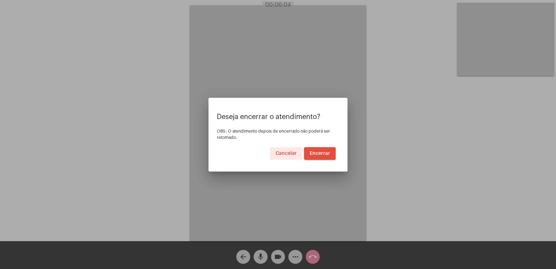
click at [321, 153] on span "Encerrar" at bounding box center [320, 153] width 21 height 5
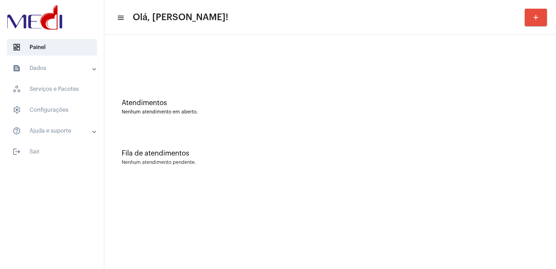
drag, startPoint x: 0, startPoint y: 0, endPoint x: 448, endPoint y: 206, distance: 492.9
click at [448, 206] on mat-sidenav-content "menu Olá, Vivian! add Atendimentos Nenhum atendimento em aberto. Fila de atendi…" at bounding box center [330, 134] width 452 height 269
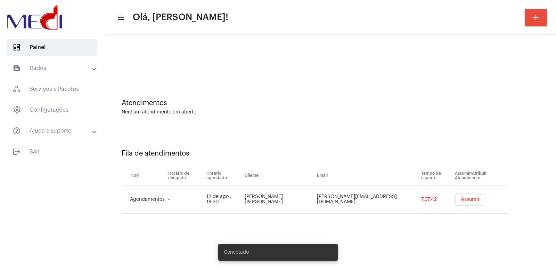
click at [463, 200] on span "Assumir" at bounding box center [470, 199] width 19 height 5
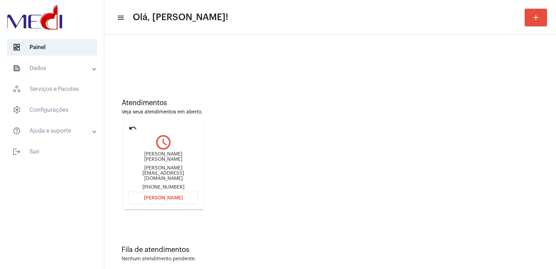
click at [165, 154] on div "[PERSON_NAME] [PERSON_NAME]" at bounding box center [163, 156] width 69 height 10
click at [165, 154] on div "Rosilene Lopes Damaceno Pedreira" at bounding box center [163, 156] width 69 height 10
copy div "Rosilene Lopes Damaceno Pedreira"
click at [185, 191] on button "Abrir Chamada" at bounding box center [163, 197] width 69 height 13
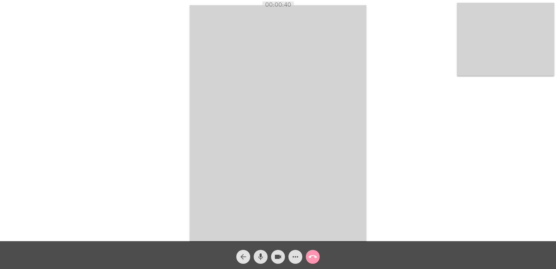
click at [241, 255] on mat-icon "arrow_back" at bounding box center [243, 256] width 8 height 8
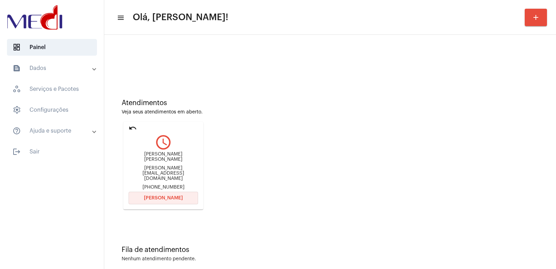
click at [166, 195] on span "Abrir Chamada" at bounding box center [163, 197] width 39 height 5
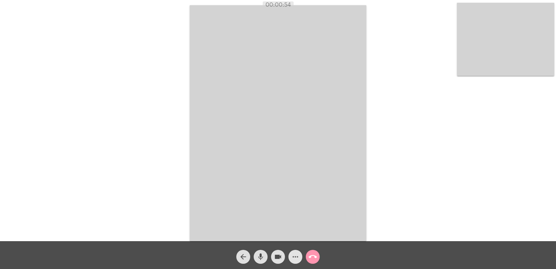
click at [295, 254] on mat-icon "more_horiz" at bounding box center [295, 256] width 8 height 8
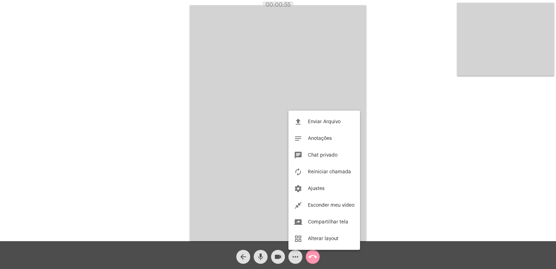
click at [429, 204] on div at bounding box center [278, 134] width 556 height 269
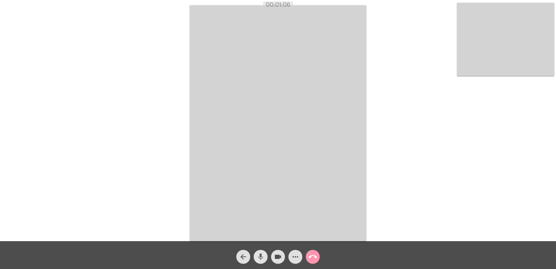
click at [265, 255] on button "mic" at bounding box center [261, 256] width 14 height 14
click at [273, 254] on button "videocam" at bounding box center [278, 256] width 14 height 14
click at [260, 255] on mat-icon "mic_off" at bounding box center [260, 256] width 8 height 8
click at [280, 252] on span "videocam_off" at bounding box center [278, 256] width 8 height 14
click at [215, 71] on video at bounding box center [278, 123] width 177 height 236
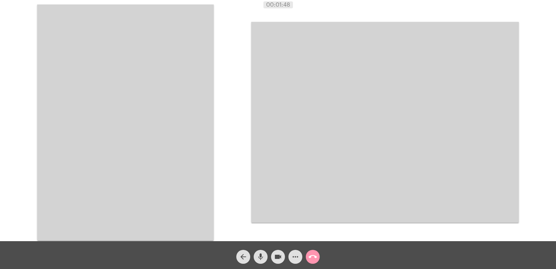
click at [430, 182] on video at bounding box center [385, 122] width 268 height 200
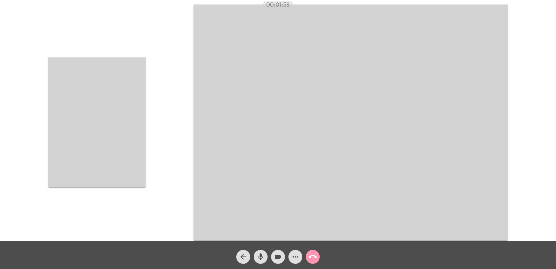
click at [123, 119] on video at bounding box center [96, 122] width 97 height 130
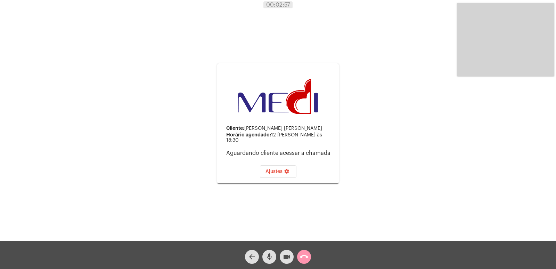
click at [286, 250] on span "videocam" at bounding box center [286, 256] width 8 height 14
click at [274, 256] on button "mic" at bounding box center [269, 256] width 14 height 14
click at [303, 254] on mat-icon "call_end" at bounding box center [304, 256] width 8 height 8
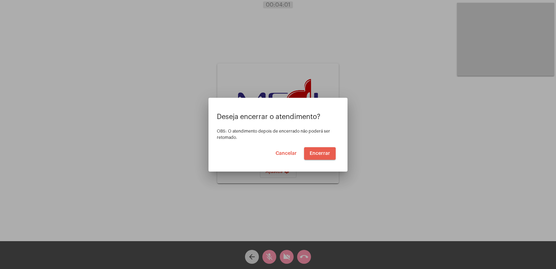
click at [311, 156] on button "Encerrar" at bounding box center [320, 153] width 32 height 13
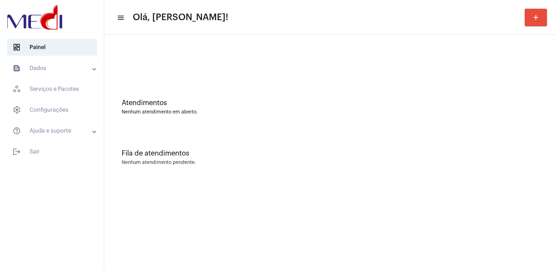
click at [314, 150] on div "Fila de atendimentos" at bounding box center [330, 153] width 417 height 8
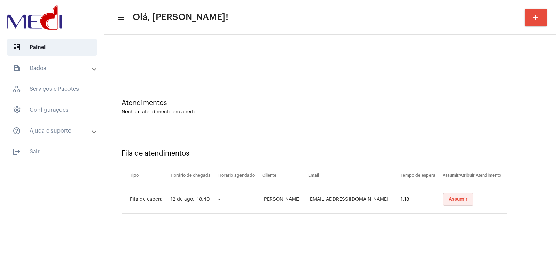
click at [455, 196] on button "Assumir" at bounding box center [458, 199] width 30 height 13
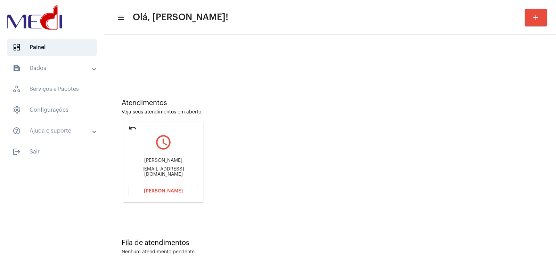
drag, startPoint x: 171, startPoint y: 187, endPoint x: 167, endPoint y: 178, distance: 10.4
click at [171, 187] on button "Abrir Chamada" at bounding box center [163, 191] width 69 height 13
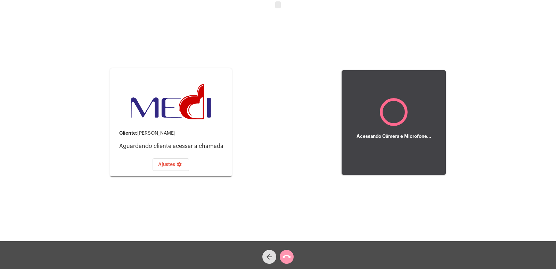
drag, startPoint x: 139, startPoint y: 132, endPoint x: 249, endPoint y: 113, distance: 111.7
click at [248, 114] on div "Cliente: Rosilene Lopes Damaceno Pedreira Aguardando cliente acessar a chamada …" at bounding box center [278, 121] width 555 height 241
copy mat-card-content "Cliente:"
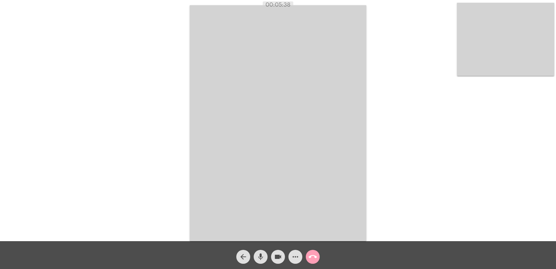
click at [318, 259] on button "call_end" at bounding box center [313, 256] width 14 height 14
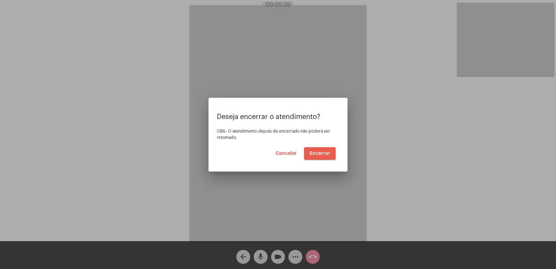
click at [316, 150] on button "Encerrar" at bounding box center [320, 153] width 32 height 13
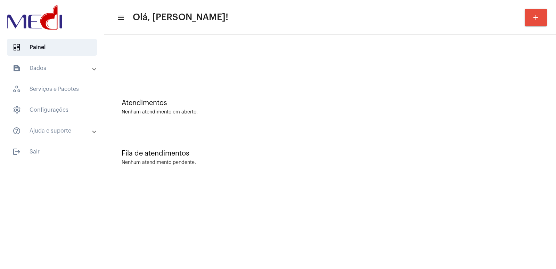
click at [60, 73] on mat-expansion-panel-header "text_snippet_outlined Dados" at bounding box center [54, 68] width 100 height 17
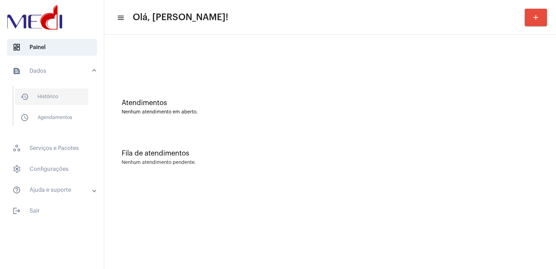
click at [62, 97] on span "history_outlined Histórico" at bounding box center [51, 96] width 73 height 17
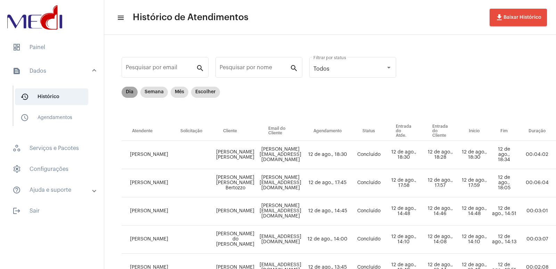
click at [128, 97] on mat-chip "Dia" at bounding box center [130, 92] width 16 height 11
drag, startPoint x: 232, startPoint y: 80, endPoint x: 242, endPoint y: 67, distance: 16.4
click at [236, 75] on div "Pesquisar por nome search" at bounding box center [258, 71] width 87 height 28
click at [242, 66] on input "Pesquisar por nome" at bounding box center [255, 69] width 70 height 6
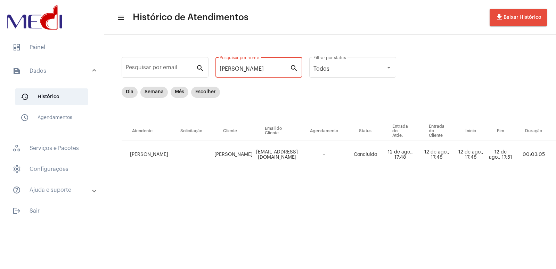
type input "RENATO"
click at [217, 155] on td "Renato Sbampato" at bounding box center [234, 155] width 42 height 28
copy td "Renato Sbampato"
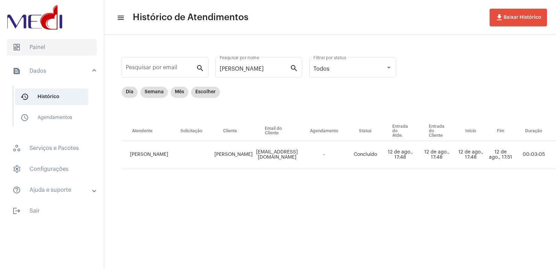
click at [38, 50] on span "dashboard Painel" at bounding box center [52, 47] width 90 height 17
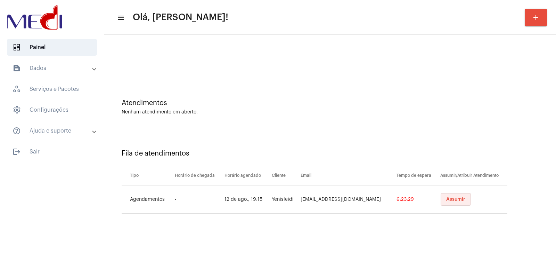
click at [446, 202] on button "Assumir" at bounding box center [456, 199] width 30 height 13
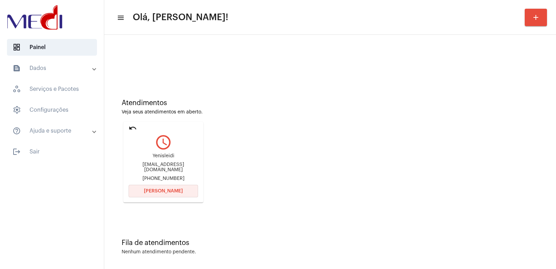
click at [181, 189] on button "Abrir Chamada" at bounding box center [163, 191] width 69 height 13
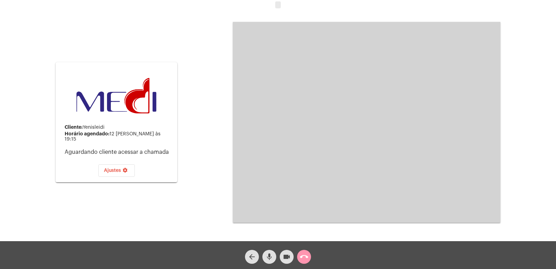
drag, startPoint x: 139, startPoint y: 130, endPoint x: 154, endPoint y: 130, distance: 14.9
click at [159, 130] on div "Cliente: Yenisleidi" at bounding box center [118, 127] width 107 height 6
drag, startPoint x: 85, startPoint y: 129, endPoint x: 117, endPoint y: 132, distance: 32.8
click at [114, 130] on div "Cliente: Yenisleidi" at bounding box center [118, 127] width 107 height 6
copy div "Yenisleidi"
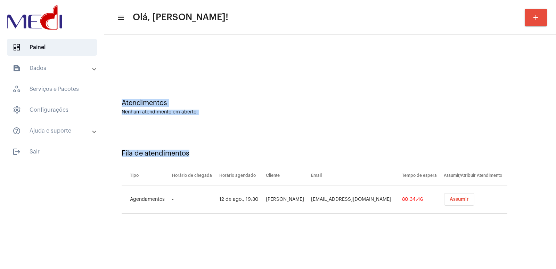
drag, startPoint x: 480, startPoint y: 205, endPoint x: 485, endPoint y: 207, distance: 5.8
click at [485, 207] on div "Atendimentos Nenhum atendimento em aberto. Fila de atendimentos Tipo Horário de…" at bounding box center [330, 133] width 445 height 190
click at [460, 200] on span "Assumir" at bounding box center [459, 199] width 19 height 5
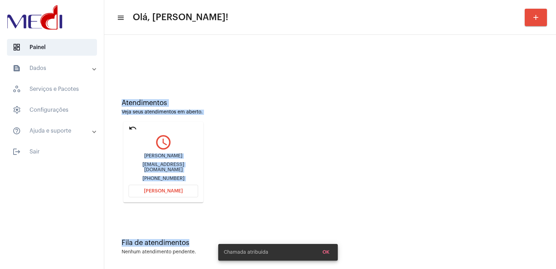
click at [248, 163] on div "Atendimentos Veja seus atendimentos em aberto. undo query_builder Monica Mirand…" at bounding box center [330, 148] width 445 height 140
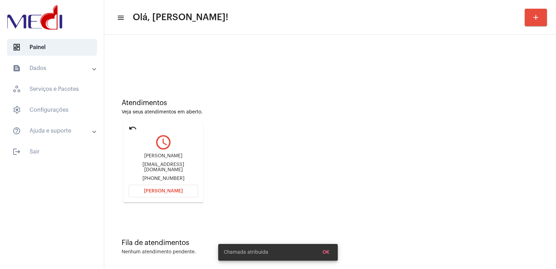
click at [154, 168] on div "monicamiranda.sf@gmail.com" at bounding box center [163, 167] width 69 height 10
copy div "monicamiranda.sf@gmail.com"
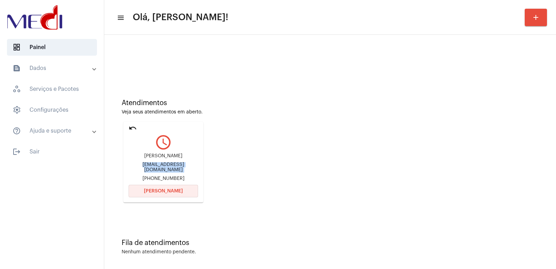
click at [166, 189] on span "Abrir Chamada" at bounding box center [163, 190] width 39 height 5
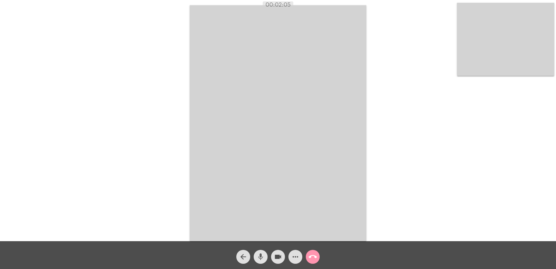
click at [261, 253] on mat-icon "mic" at bounding box center [260, 256] width 8 height 8
drag, startPoint x: 278, startPoint y: 257, endPoint x: 256, endPoint y: 268, distance: 24.4
click at [277, 258] on mat-icon "videocam" at bounding box center [278, 256] width 8 height 8
click at [414, 92] on div "Acessando Câmera e Microfone..." at bounding box center [278, 122] width 555 height 241
click at [240, 85] on video at bounding box center [278, 123] width 177 height 236
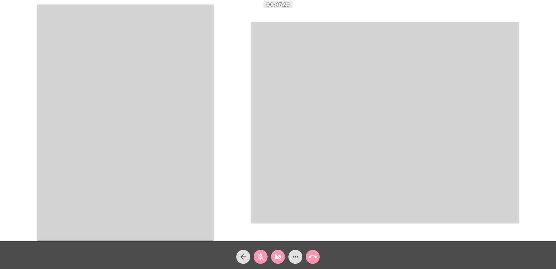
click at [330, 113] on video at bounding box center [385, 122] width 268 height 200
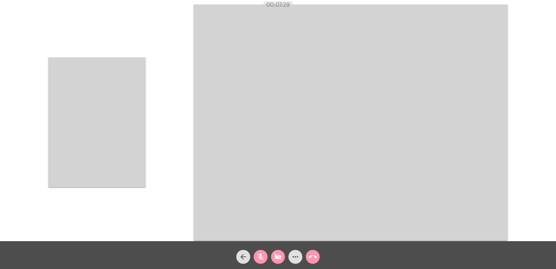
click at [100, 99] on video at bounding box center [96, 122] width 97 height 130
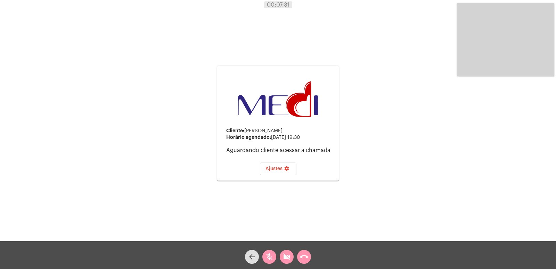
click at [374, 125] on div "Cliente: Monica Miranda Horário agendado: 12 de agosto às 19:30 Aguardando clie…" at bounding box center [278, 122] width 555 height 241
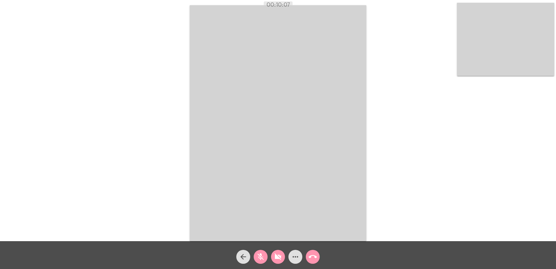
click at [405, 144] on div "Acessando Câmera e Microfone..." at bounding box center [278, 122] width 555 height 241
click at [257, 257] on mat-icon "mic_off" at bounding box center [260, 256] width 8 height 8
click at [274, 256] on mat-icon "videocam_off" at bounding box center [278, 256] width 8 height 8
click at [301, 157] on video at bounding box center [278, 123] width 177 height 236
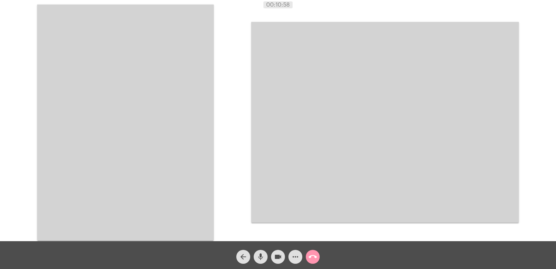
click at [203, 156] on video at bounding box center [125, 123] width 177 height 236
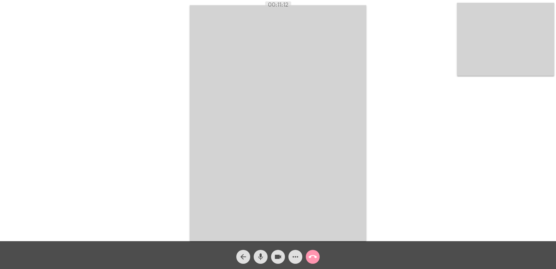
click at [340, 175] on video at bounding box center [278, 123] width 177 height 236
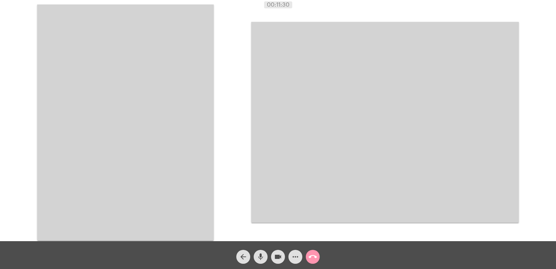
click at [160, 113] on video at bounding box center [125, 123] width 177 height 236
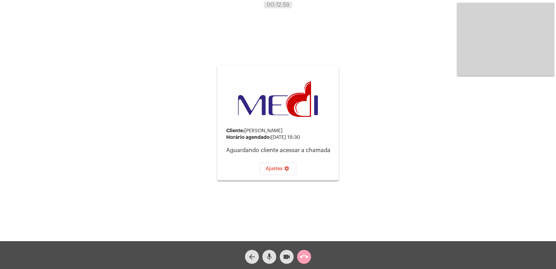
click at [305, 257] on mat-icon "call_end" at bounding box center [304, 256] width 8 height 8
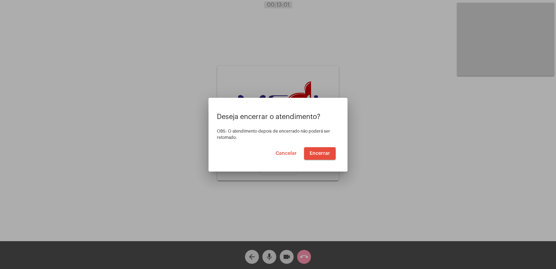
click at [289, 151] on span "Cancelar" at bounding box center [286, 153] width 21 height 5
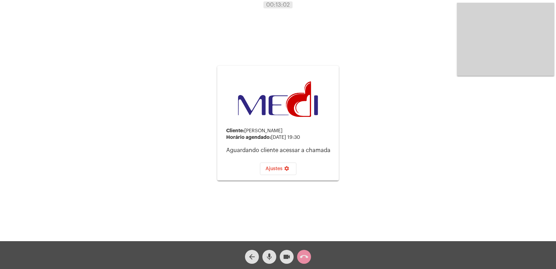
click at [303, 260] on mat-icon "call_end" at bounding box center [304, 256] width 8 height 8
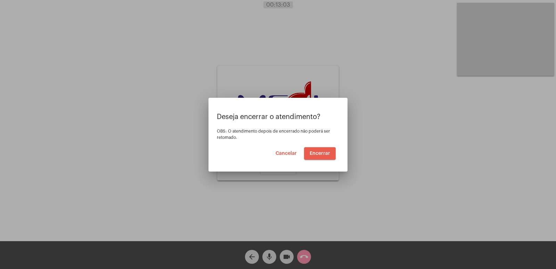
click at [308, 150] on button "Encerrar" at bounding box center [320, 153] width 32 height 13
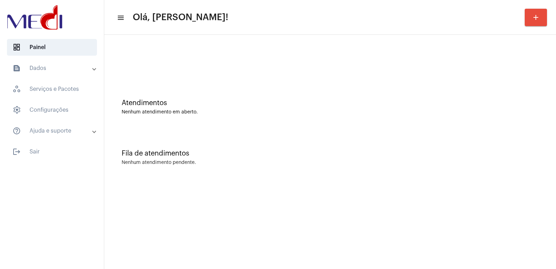
click at [417, 161] on div "Nenhum atendimento pendente." at bounding box center [330, 162] width 417 height 5
drag, startPoint x: 383, startPoint y: 205, endPoint x: 379, endPoint y: 206, distance: 4.0
click at [383, 205] on mat-sidenav-content "menu Olá, Vivian! add Atendimentos Nenhum atendimento em aberto. Fila de atendi…" at bounding box center [330, 134] width 452 height 269
drag, startPoint x: 205, startPoint y: 196, endPoint x: 409, endPoint y: 133, distance: 213.8
click at [409, 133] on div "Fila de atendimentos Nenhum atendimento pendente." at bounding box center [330, 154] width 445 height 50
